Goal: Transaction & Acquisition: Purchase product/service

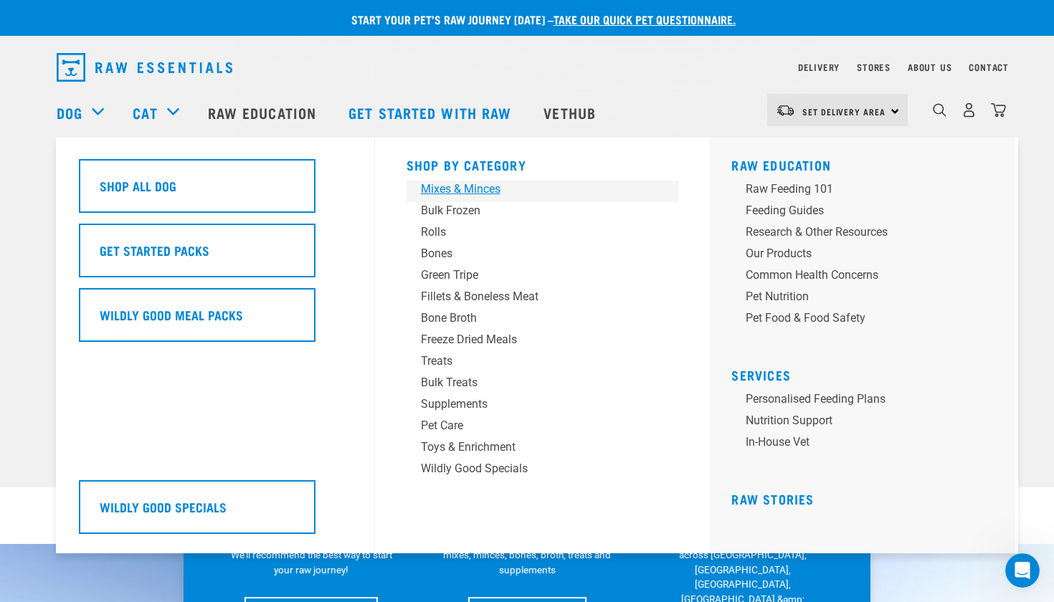
click at [447, 188] on div "Mixes & Minces" at bounding box center [533, 189] width 224 height 17
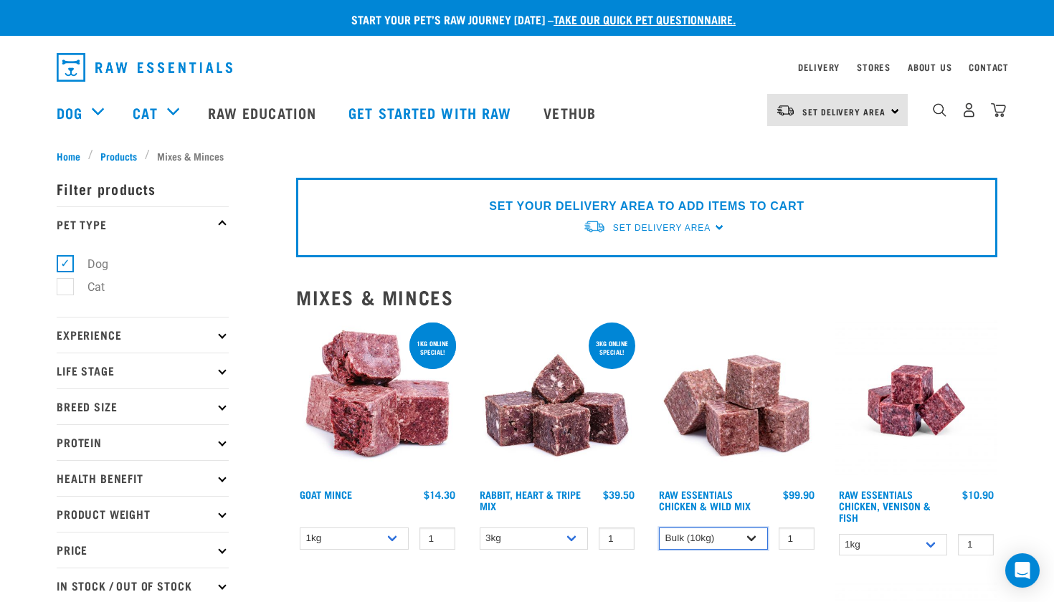
select select "709"
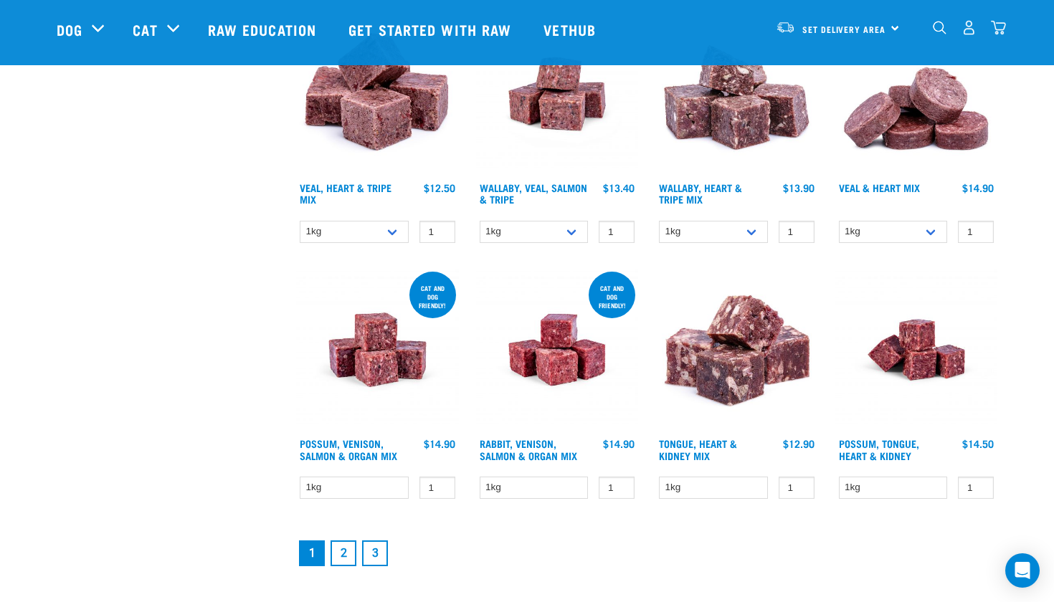
scroll to position [1745, 0]
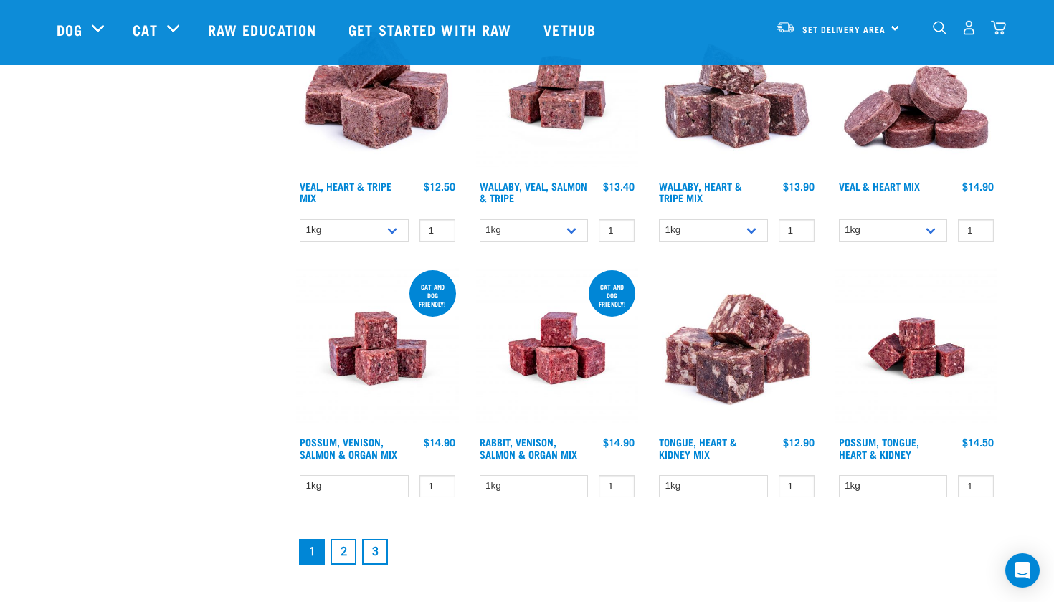
click at [344, 540] on link "2" at bounding box center [343, 552] width 26 height 26
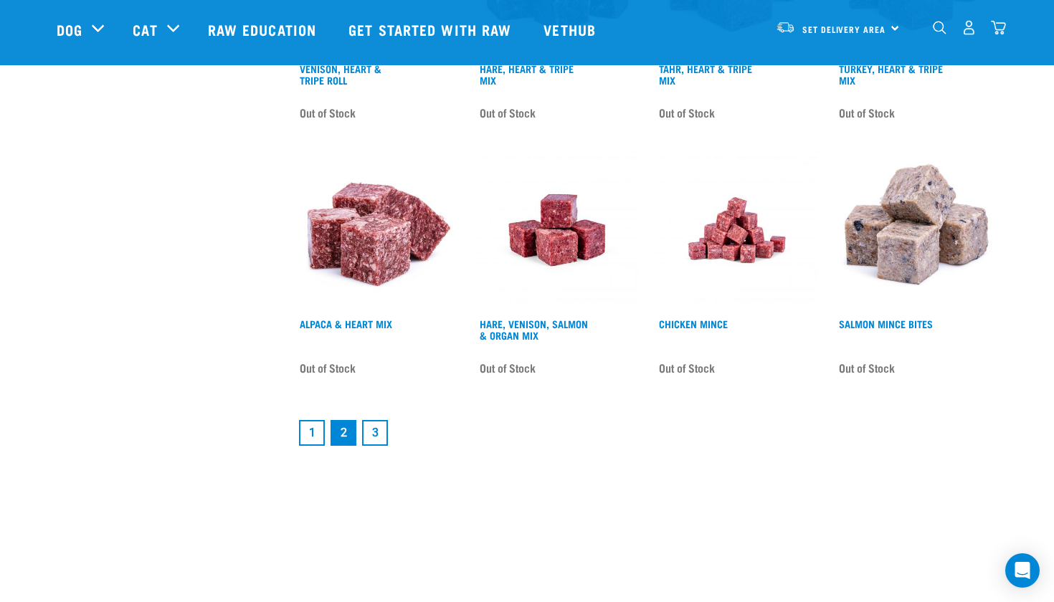
scroll to position [1857, 0]
click at [373, 432] on link "3" at bounding box center [375, 432] width 26 height 26
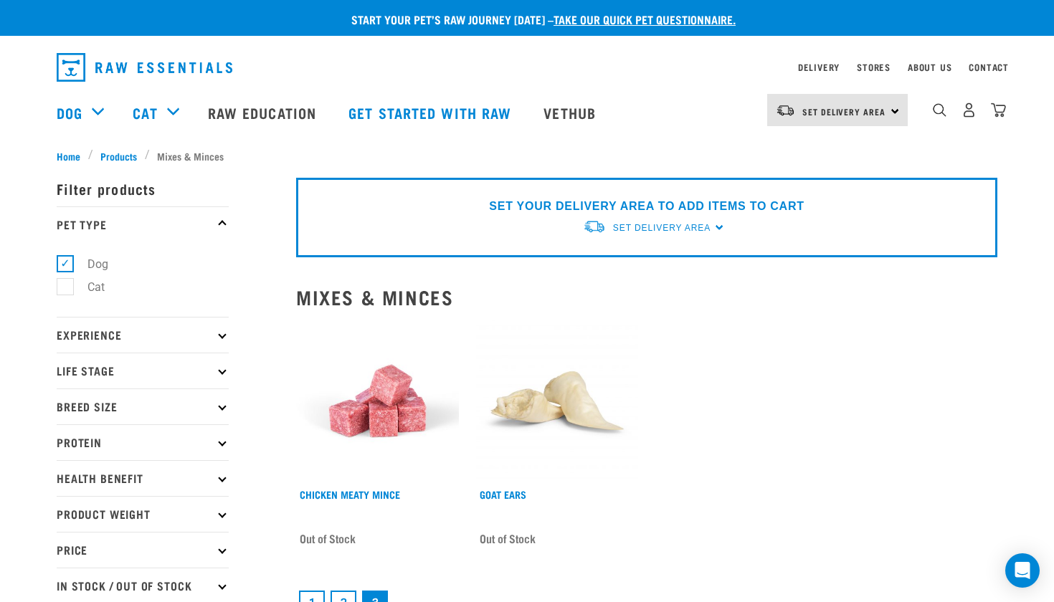
click at [69, 287] on label "Cat" at bounding box center [88, 287] width 46 height 18
click at [66, 287] on input "Cat" at bounding box center [61, 284] width 9 height 9
checkbox input "true"
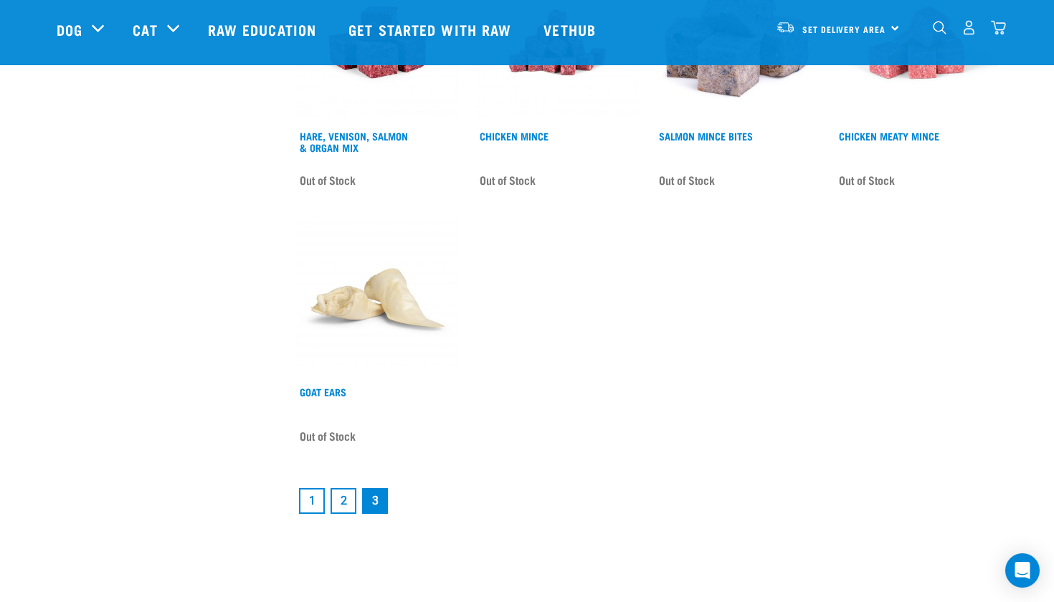
scroll to position [811, 0]
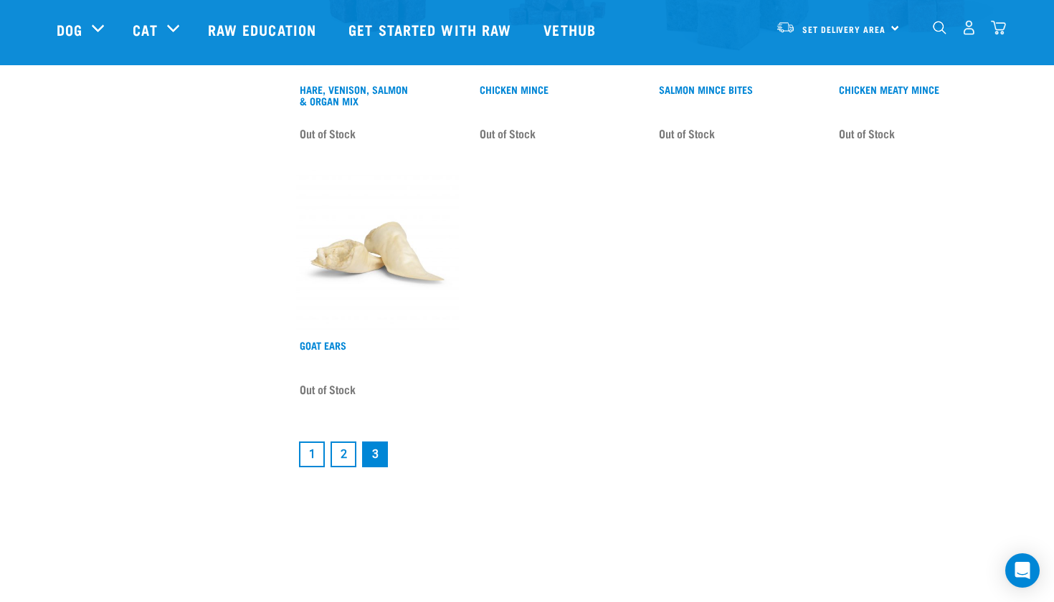
click at [335, 460] on link "2" at bounding box center [343, 455] width 26 height 26
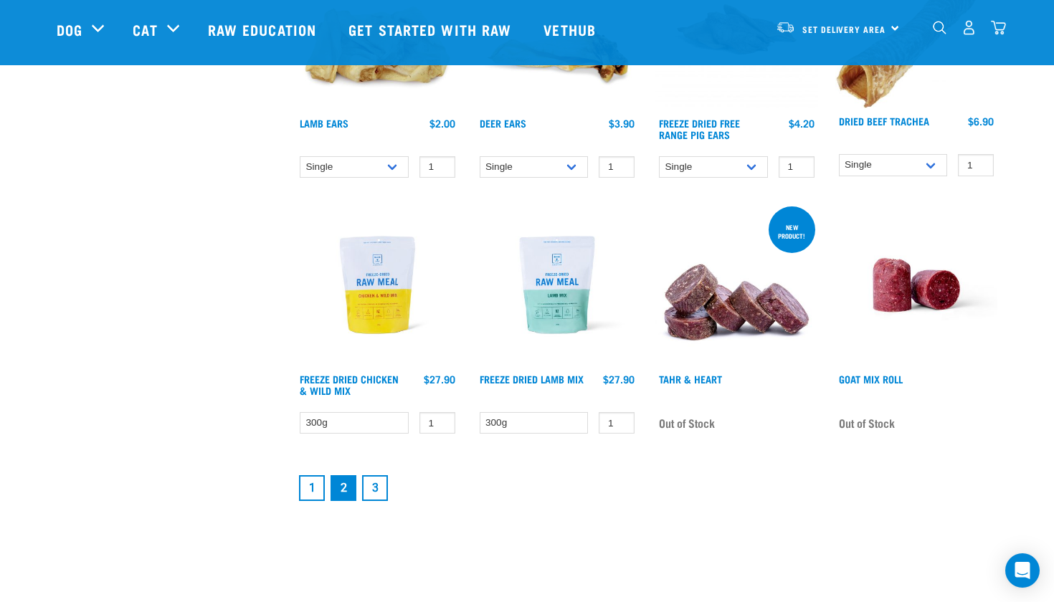
scroll to position [1907, 0]
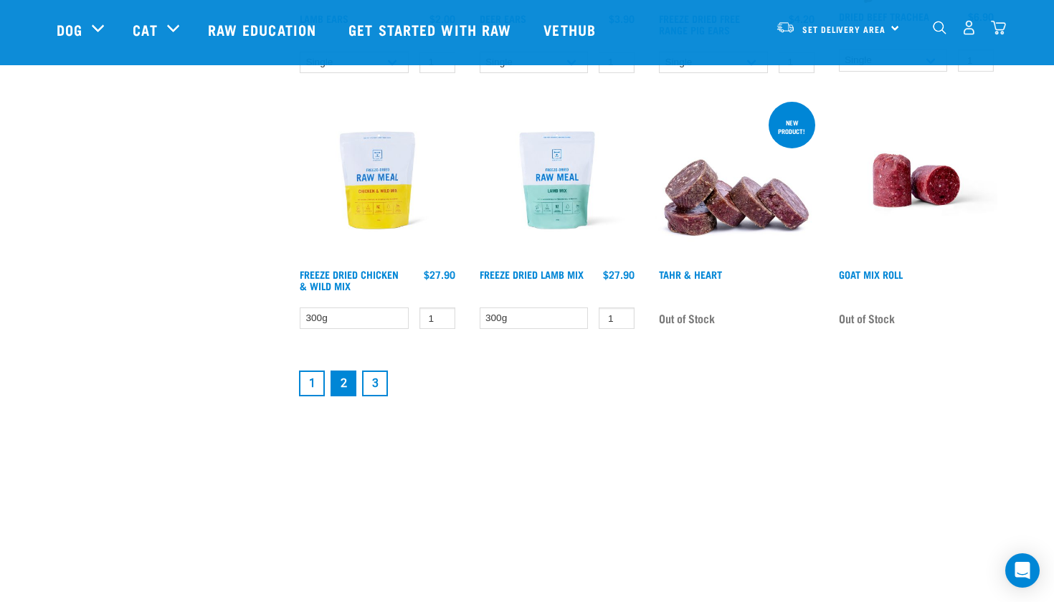
click at [308, 384] on link "1" at bounding box center [312, 384] width 26 height 26
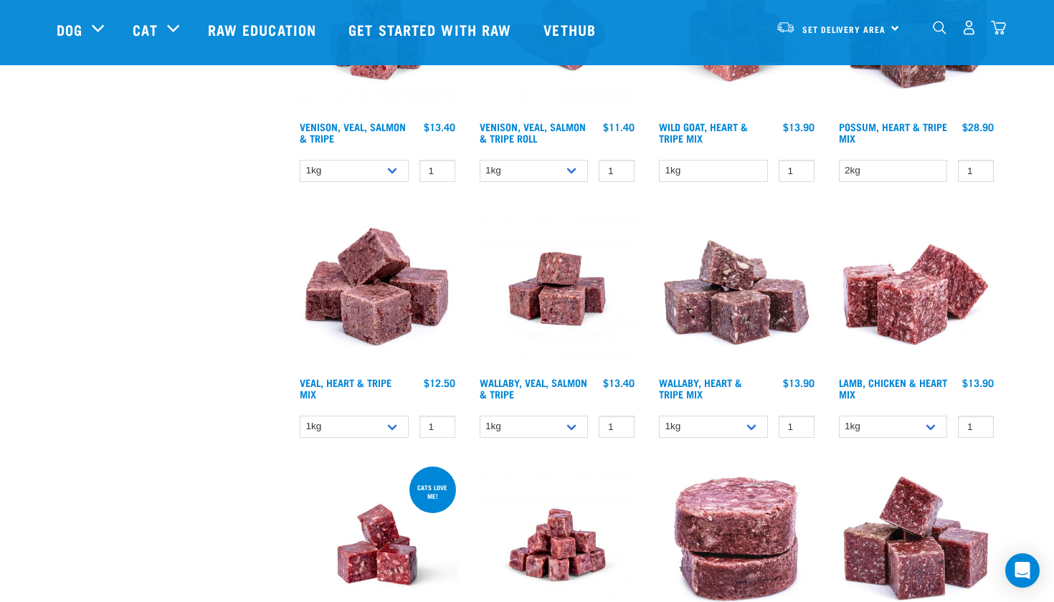
scroll to position [1575, 0]
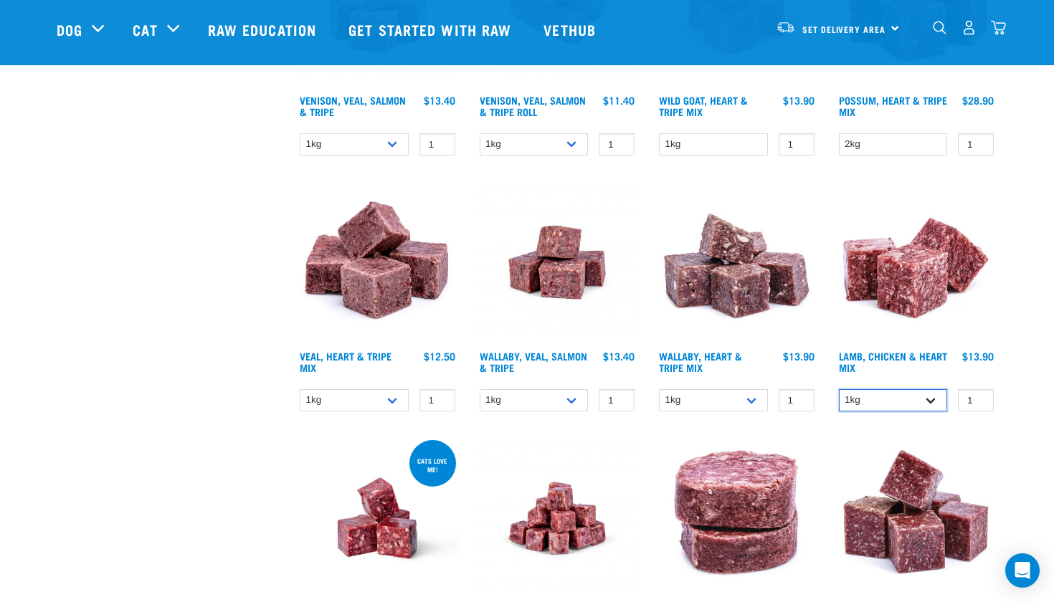
select select "250"
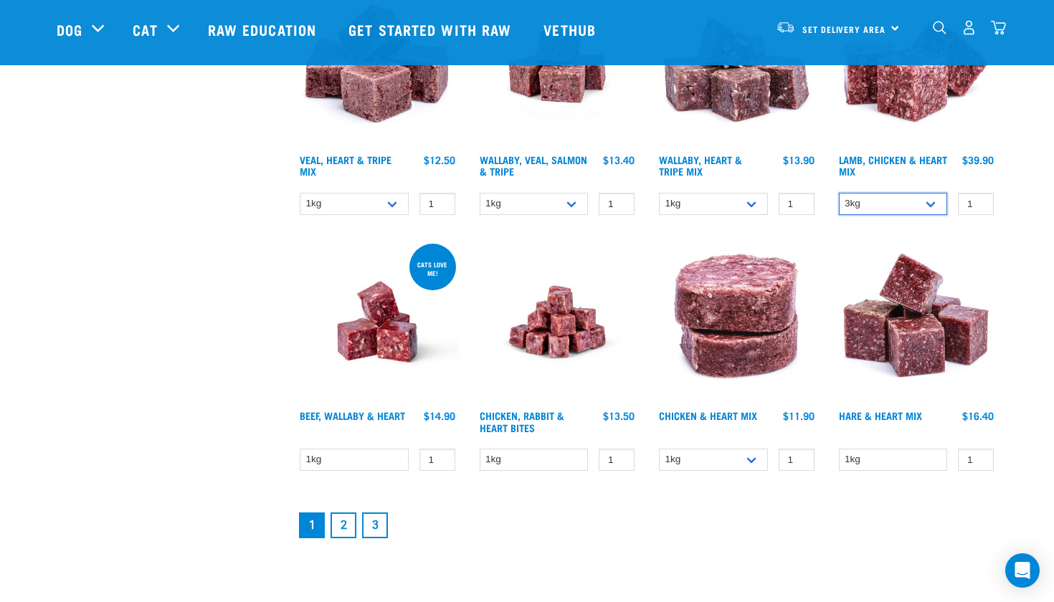
scroll to position [1773, 0]
